Goal: Task Accomplishment & Management: Manage account settings

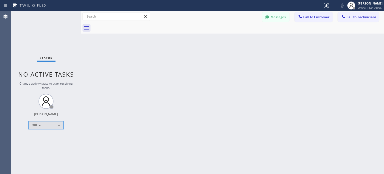
click at [57, 122] on div "Offline" at bounding box center [46, 125] width 35 height 8
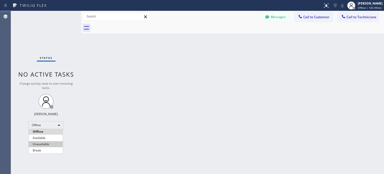
click at [42, 144] on li "Unavailable" at bounding box center [46, 144] width 34 height 6
